Goal: Task Accomplishment & Management: Manage account settings

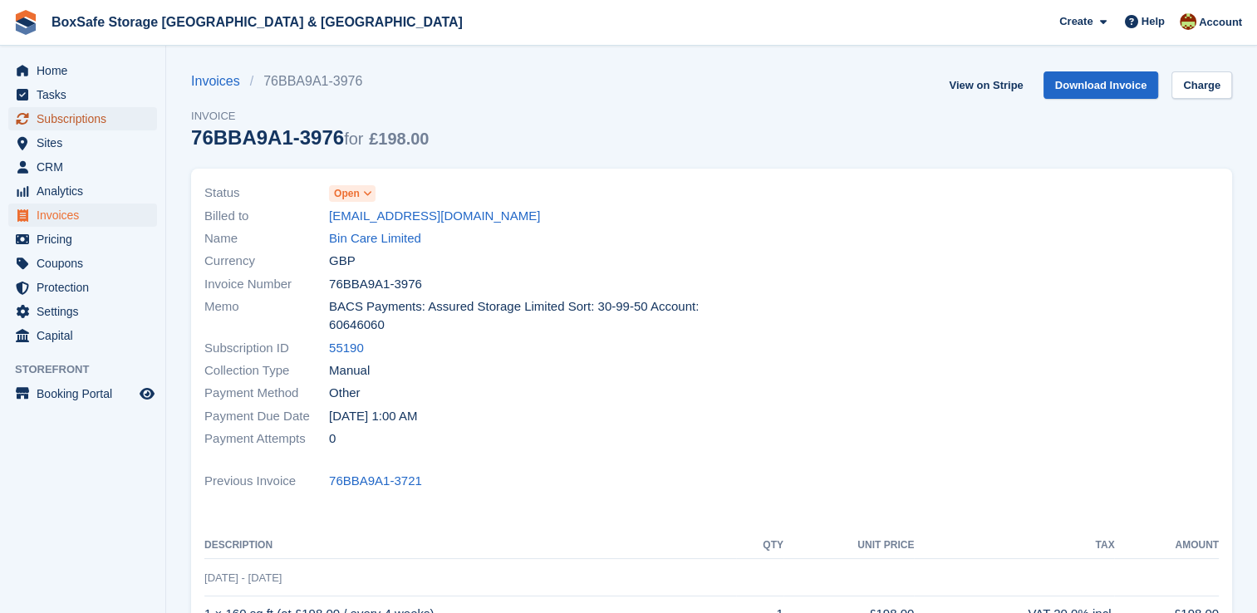
click at [93, 121] on span "Subscriptions" at bounding box center [87, 118] width 100 height 23
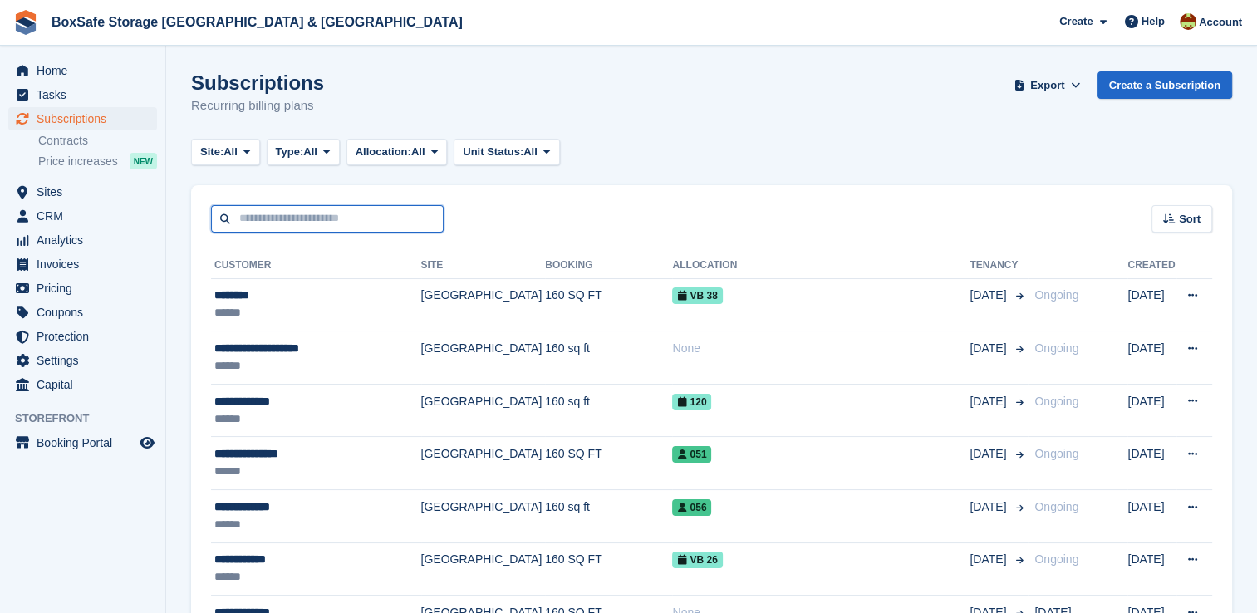
click at [293, 214] on input "text" at bounding box center [327, 218] width 233 height 27
type input "*****"
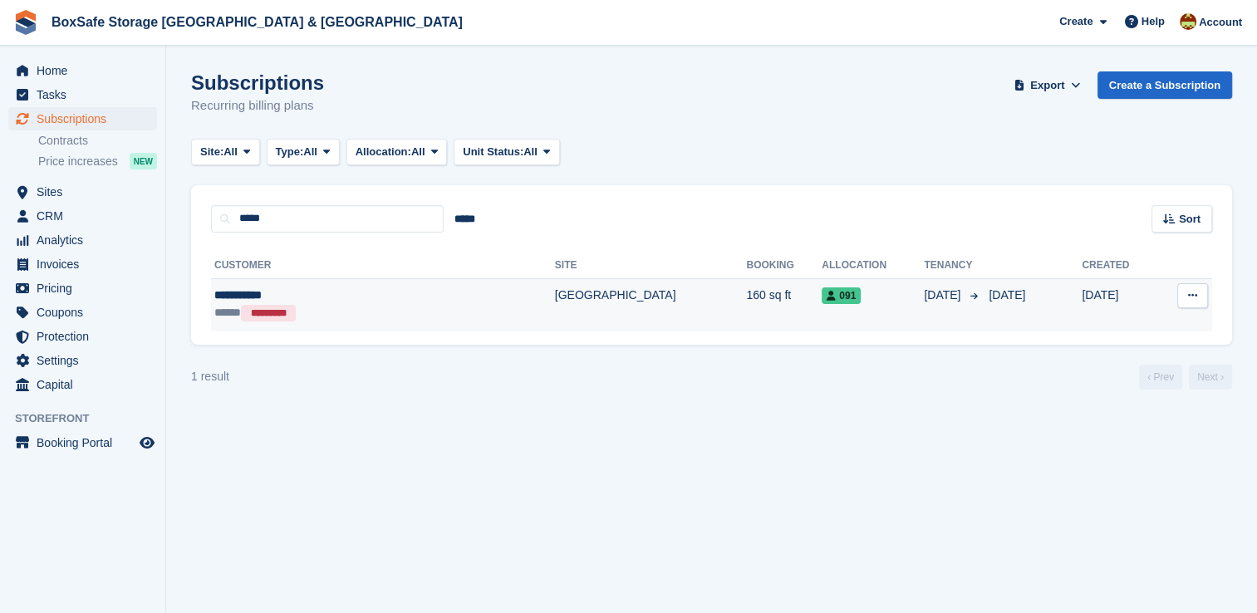
click at [415, 314] on div "***** *********" at bounding box center [320, 312] width 213 height 17
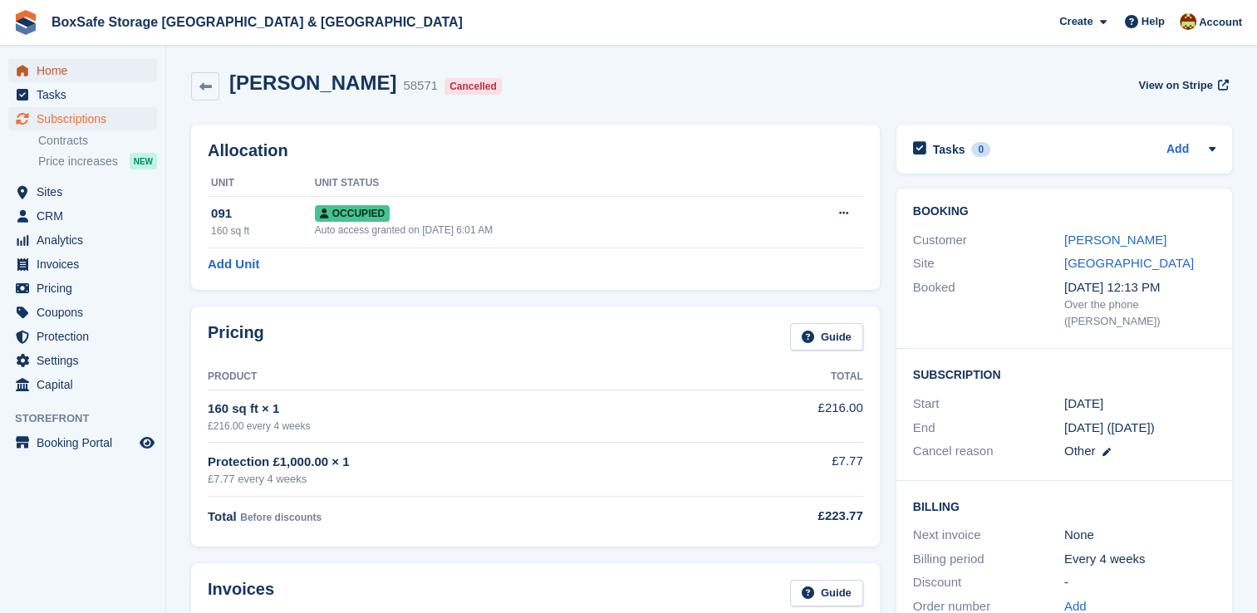
click at [81, 73] on span "Home" at bounding box center [87, 70] width 100 height 23
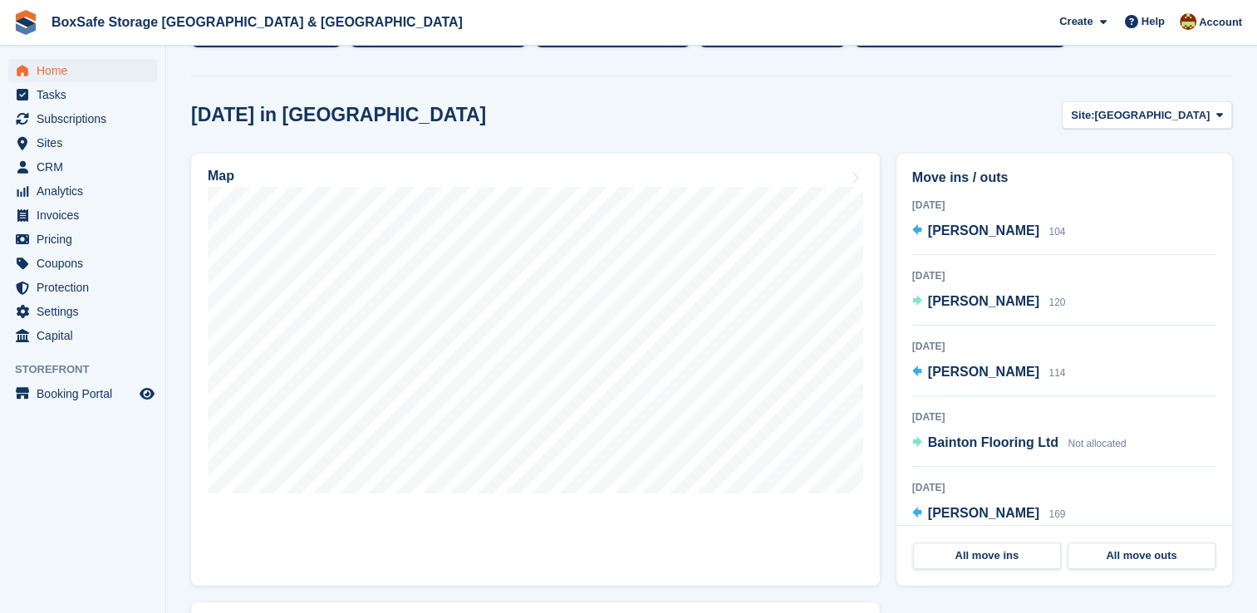
scroll to position [386, 0]
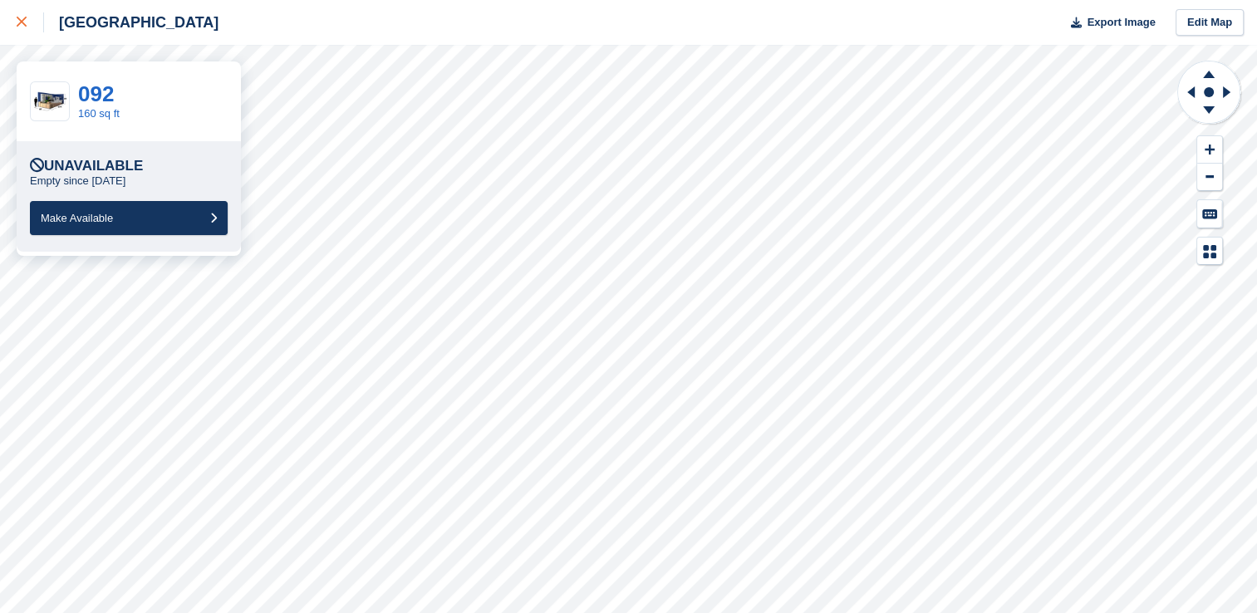
click at [12, 27] on link at bounding box center [22, 22] width 44 height 45
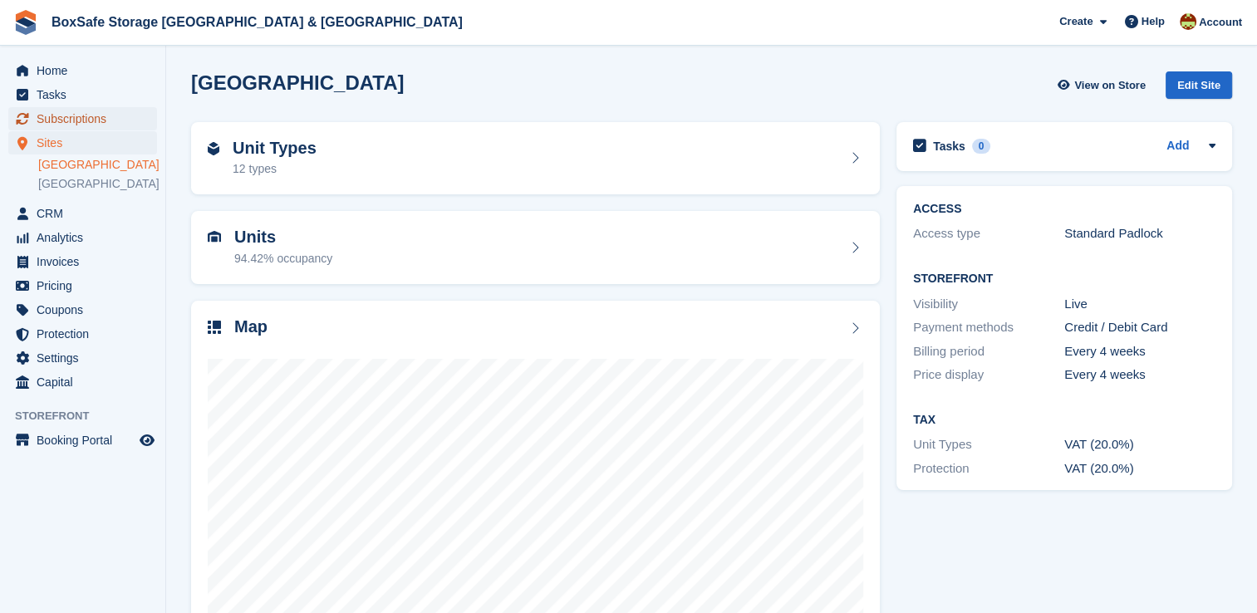
click at [77, 121] on span "Subscriptions" at bounding box center [87, 118] width 100 height 23
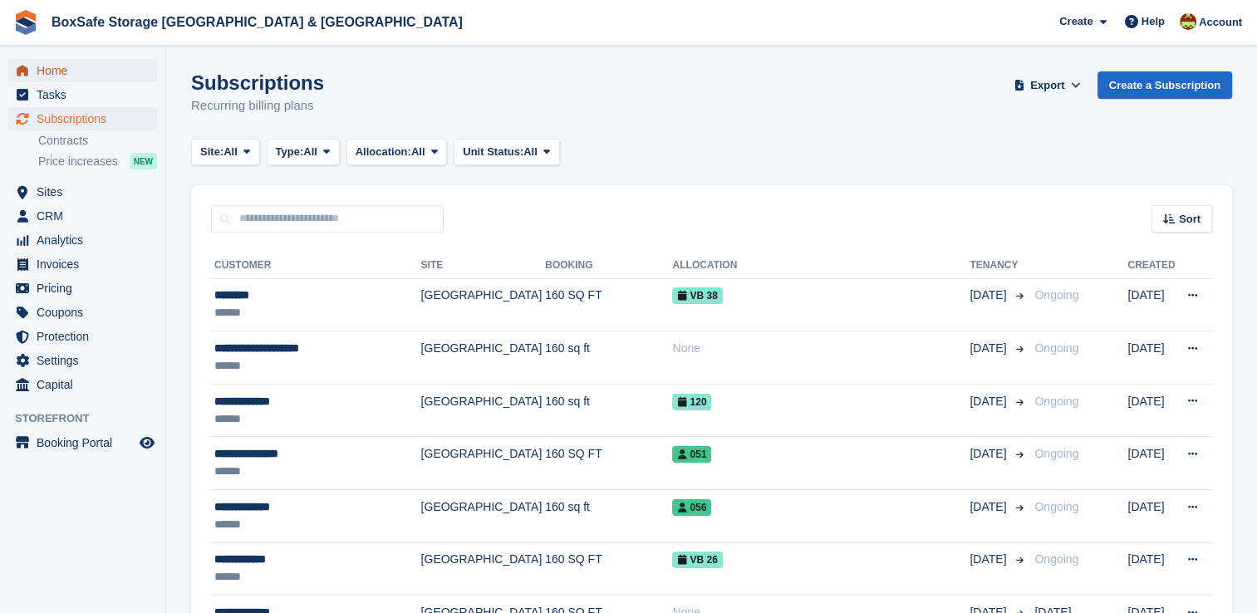
click at [46, 66] on span "Home" at bounding box center [87, 70] width 100 height 23
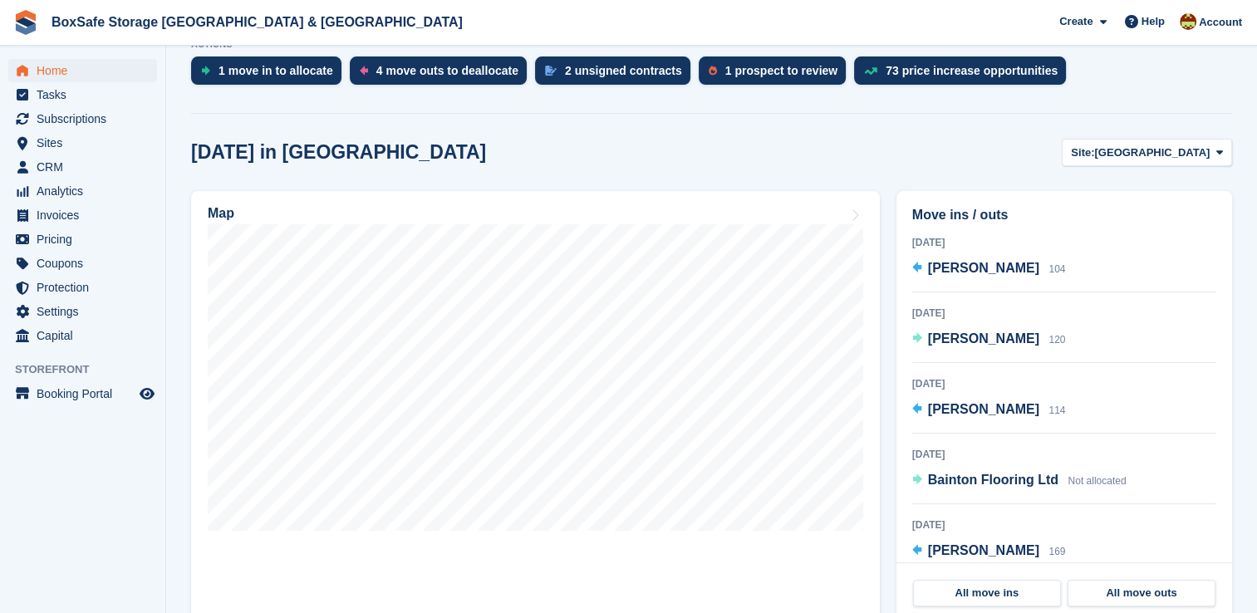
scroll to position [356, 0]
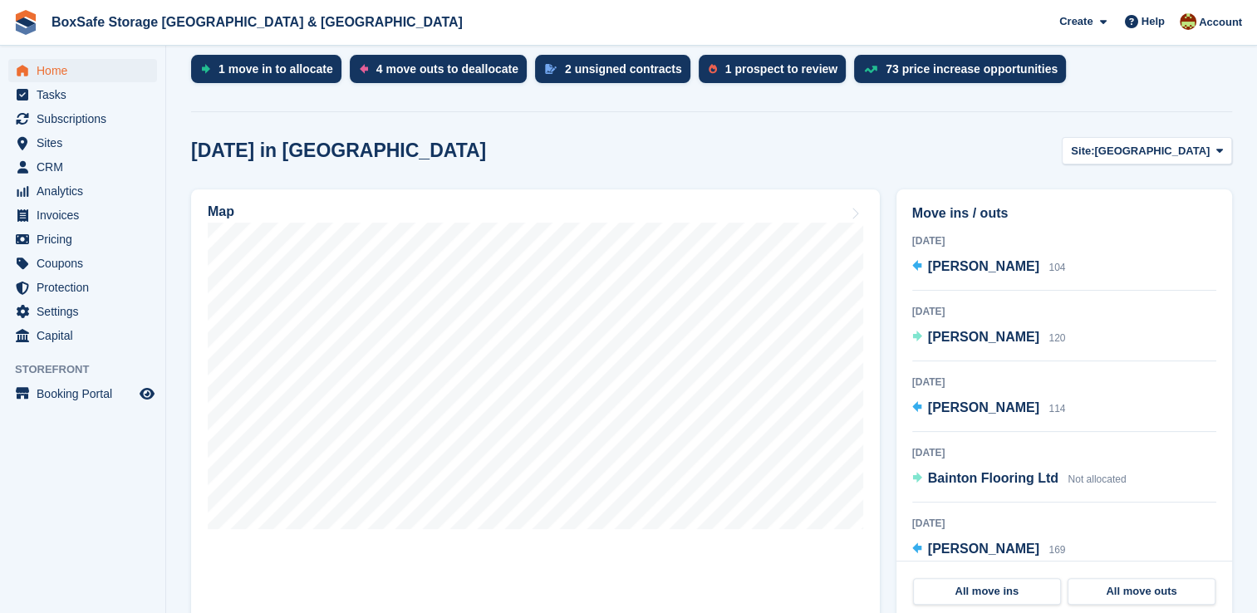
click at [1190, 148] on span "Christchurch" at bounding box center [1151, 151] width 115 height 17
click at [1136, 217] on link "[GEOGRAPHIC_DATA]" at bounding box center [1150, 220] width 150 height 30
